Goal: Task Accomplishment & Management: Use online tool/utility

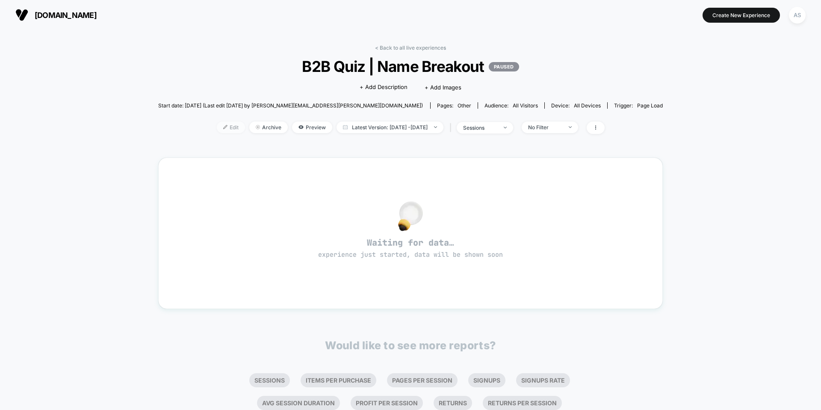
click at [217, 125] on span "Edit" at bounding box center [231, 128] width 28 height 12
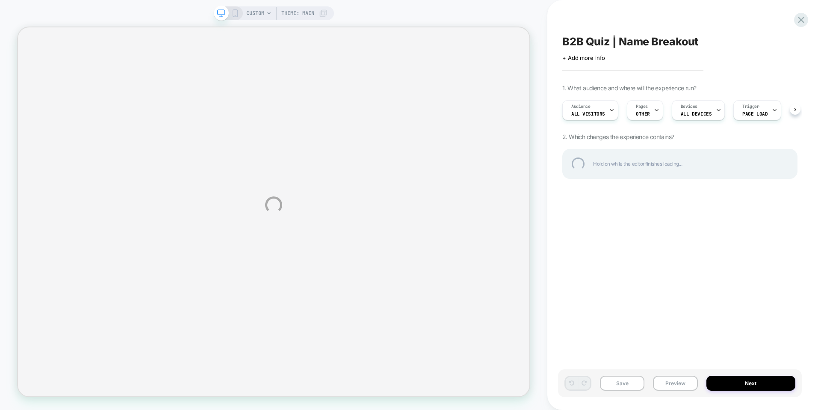
click at [673, 384] on div "CUSTOM Theme: MAIN B2B Quiz | Name Breakout Click to edit experience details + …" at bounding box center [410, 205] width 821 height 410
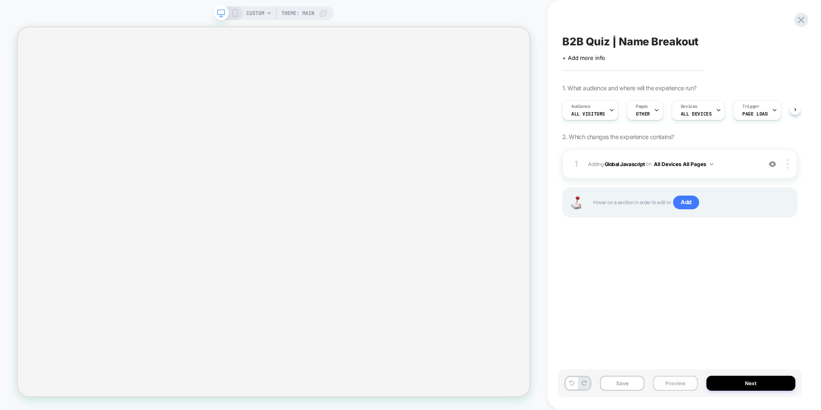
scroll to position [0, 0]
click at [675, 387] on button "Preview" at bounding box center [675, 383] width 44 height 15
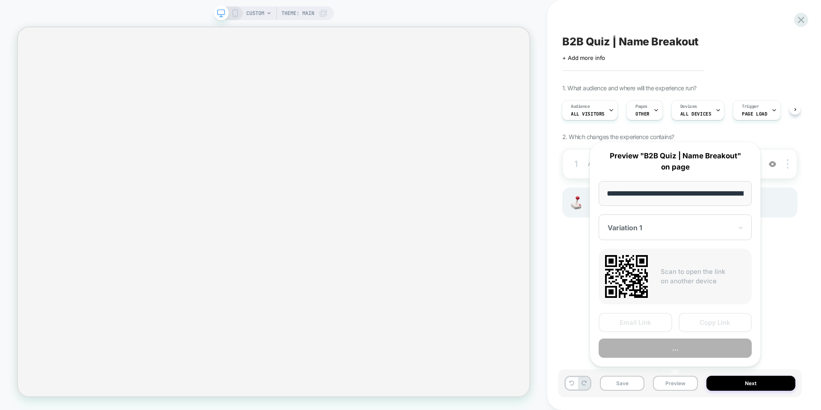
scroll to position [0, 84]
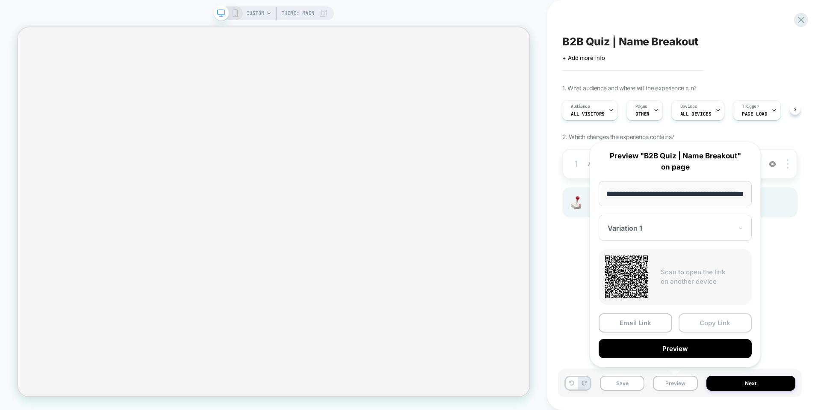
click at [706, 327] on button "Copy Link" at bounding box center [716, 322] width 74 height 19
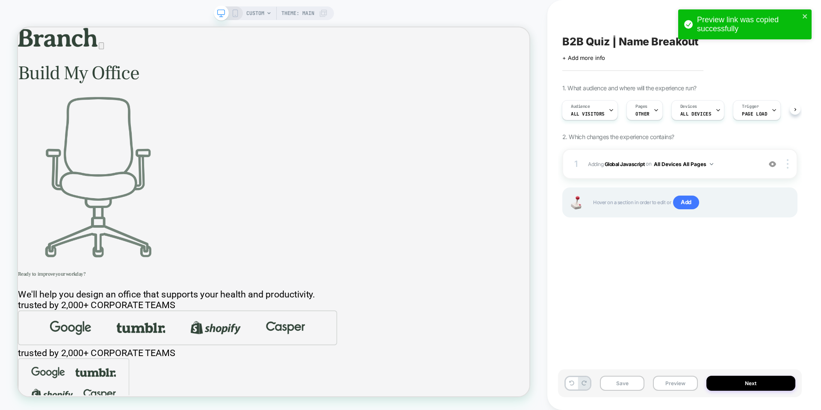
scroll to position [0, 0]
click at [806, 15] on icon "close" at bounding box center [806, 16] width 6 height 7
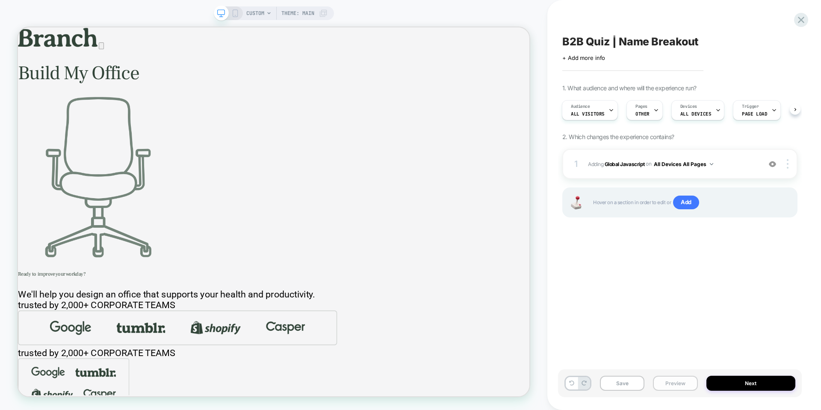
click at [667, 382] on button "Preview" at bounding box center [675, 383] width 44 height 15
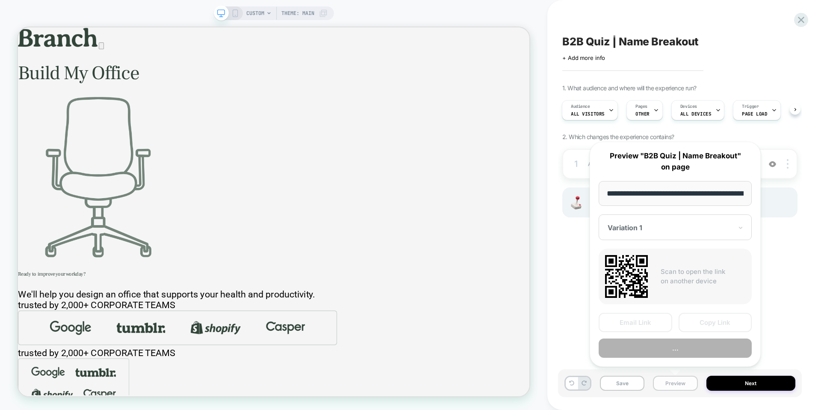
scroll to position [0, 84]
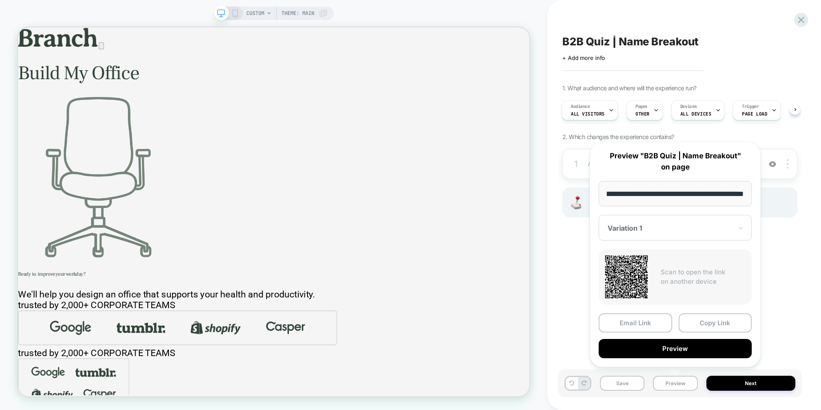
click at [573, 308] on div "B2B Quiz | Name Breakout Click to edit experience details + Add more info 1. Wh…" at bounding box center [680, 205] width 244 height 393
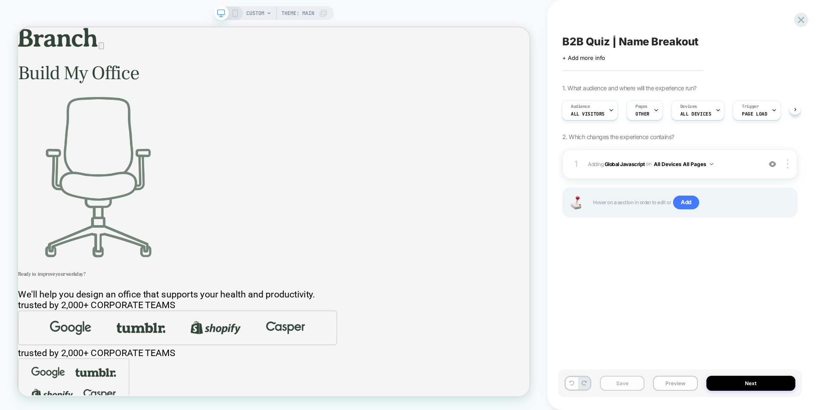
click at [634, 378] on button "Save" at bounding box center [622, 383] width 44 height 15
click at [667, 381] on button "Preview" at bounding box center [675, 383] width 44 height 15
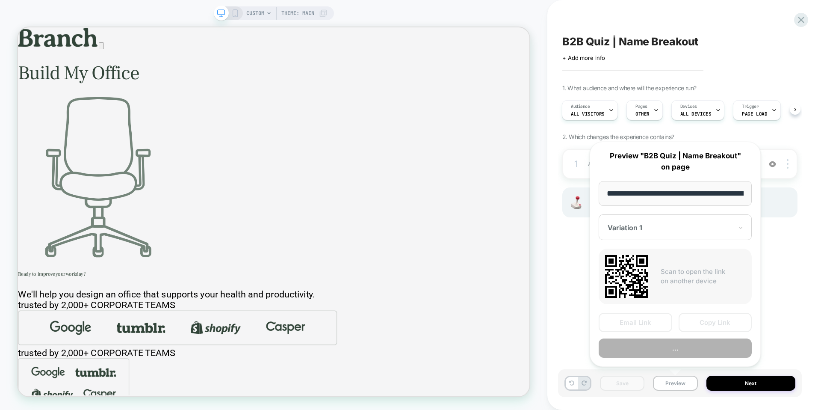
scroll to position [0, 84]
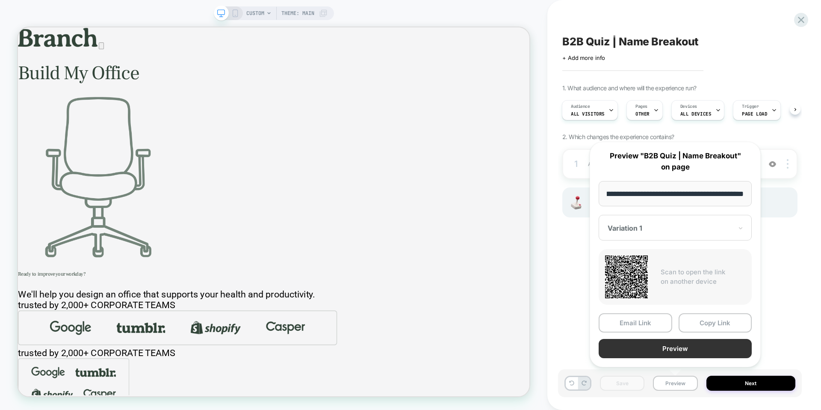
click at [694, 347] on button "Preview" at bounding box center [675, 348] width 153 height 19
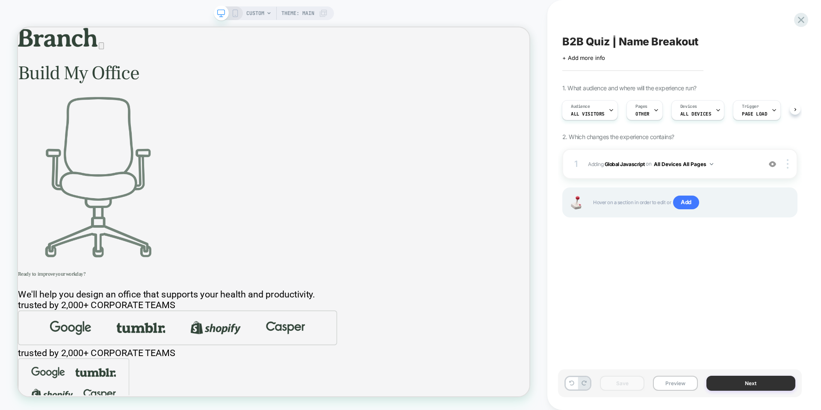
click at [749, 384] on button "Next" at bounding box center [751, 383] width 89 height 15
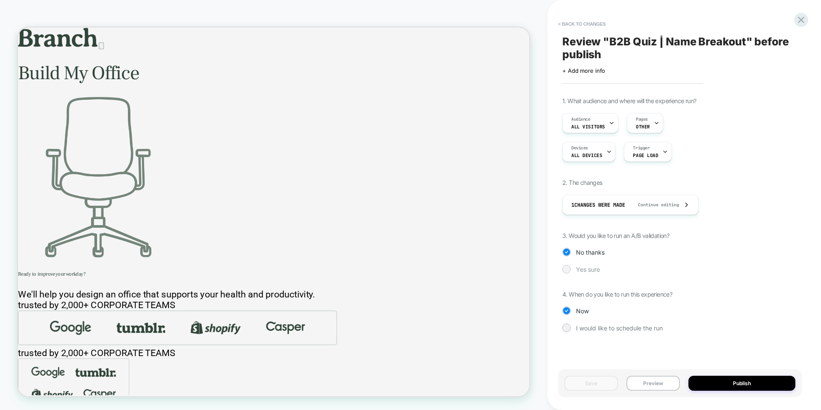
click at [588, 268] on span "Yes sure" at bounding box center [588, 269] width 24 height 7
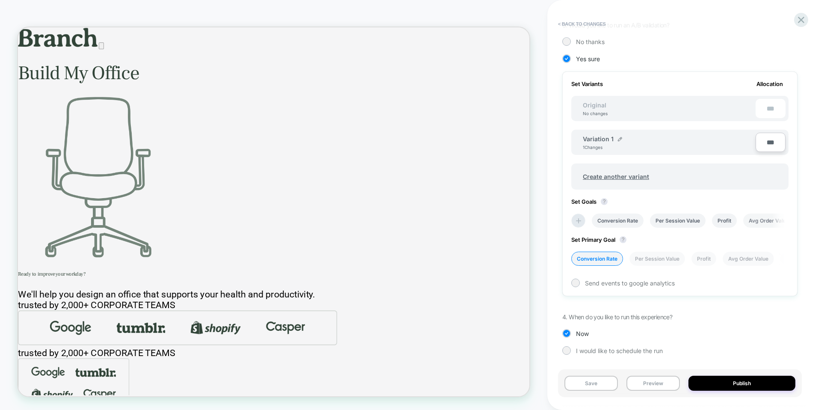
scroll to position [0, 1]
click at [766, 141] on input "***" at bounding box center [771, 141] width 30 height 19
type input "***"
type input "**"
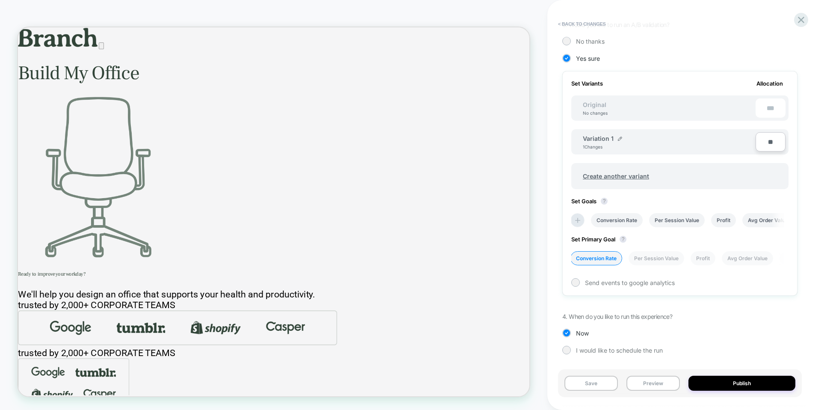
type input "***"
type input "**"
type input "****"
click at [748, 383] on button "Publish" at bounding box center [742, 383] width 107 height 15
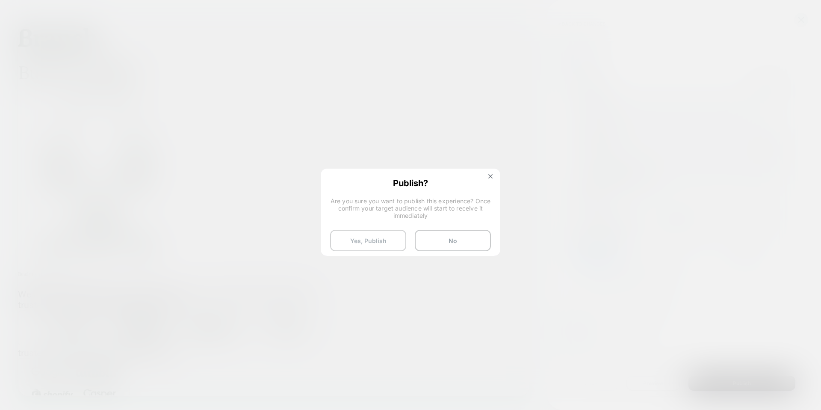
click at [375, 243] on button "Yes, Publish" at bounding box center [368, 240] width 76 height 21
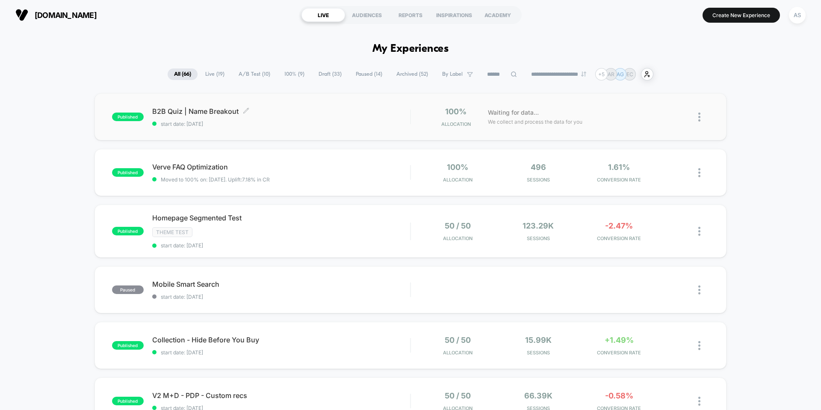
click at [211, 113] on span "B2B Quiz | Name Breakout Click to edit experience details" at bounding box center [281, 111] width 258 height 9
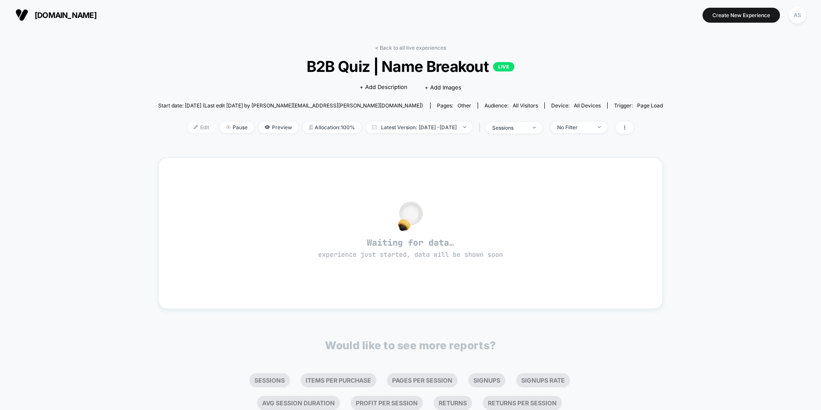
click at [192, 125] on span "Edit" at bounding box center [201, 128] width 28 height 12
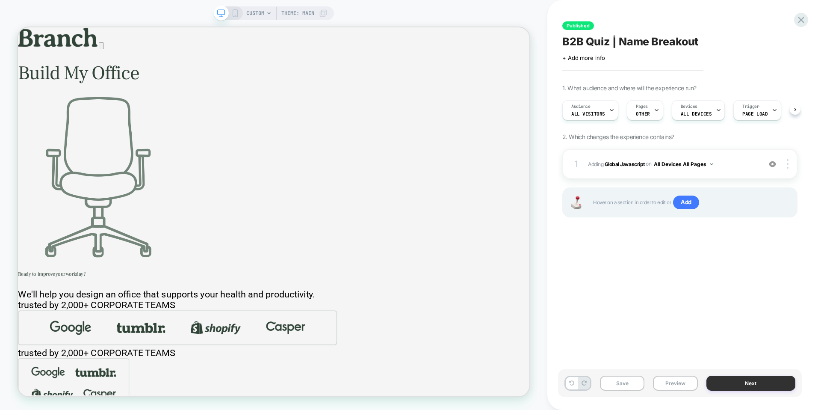
scroll to position [0, 0]
click at [756, 382] on button "Next" at bounding box center [751, 383] width 89 height 15
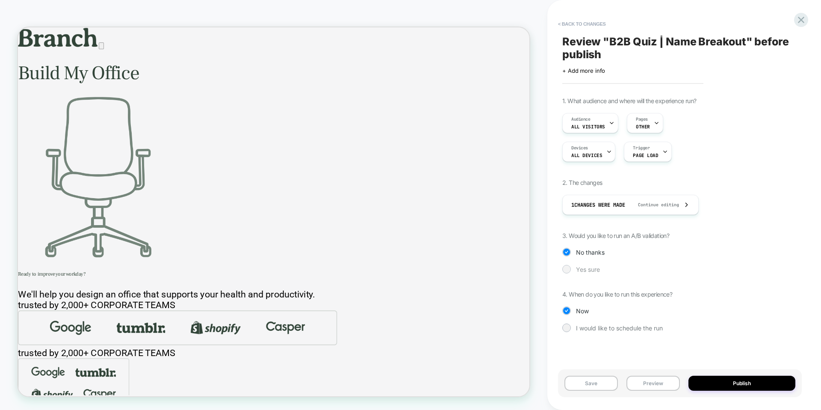
click at [583, 272] on span "Yes sure" at bounding box center [588, 269] width 24 height 7
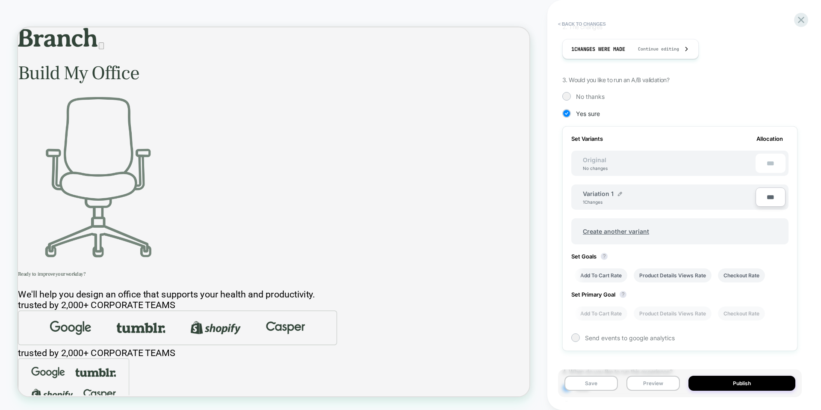
scroll to position [0, 0]
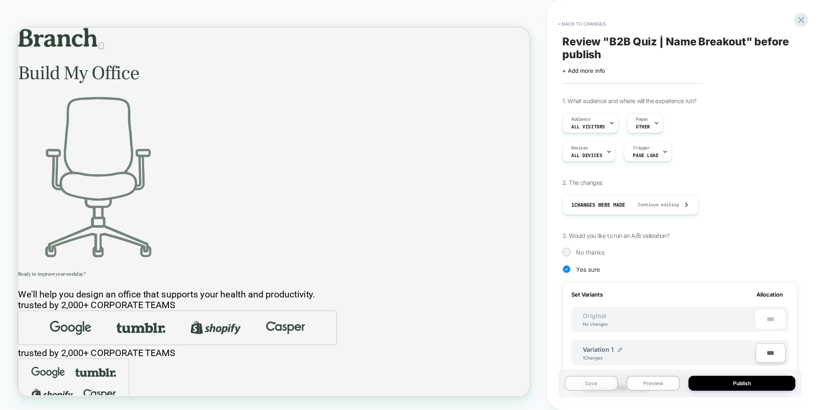
click at [602, 385] on button "Save" at bounding box center [591, 383] width 53 height 15
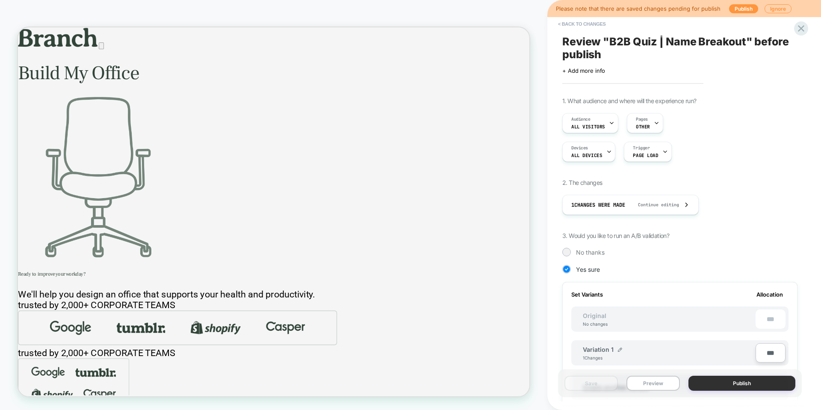
click at [742, 385] on button "Publish" at bounding box center [742, 383] width 107 height 15
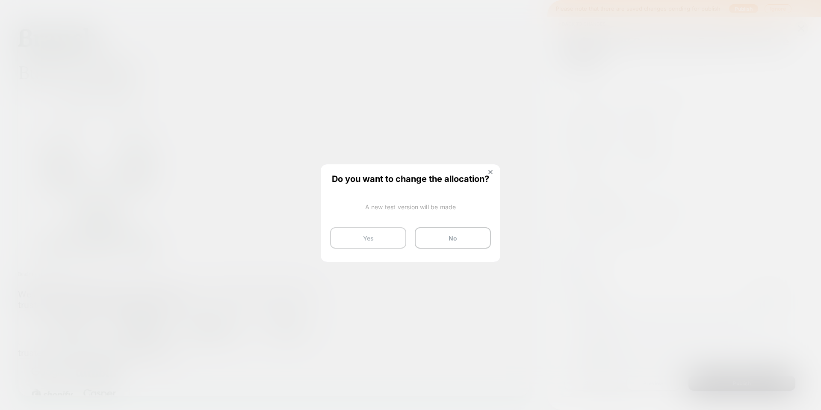
click at [356, 241] on button "Yes" at bounding box center [368, 237] width 76 height 21
